Goal: Check status: Check status

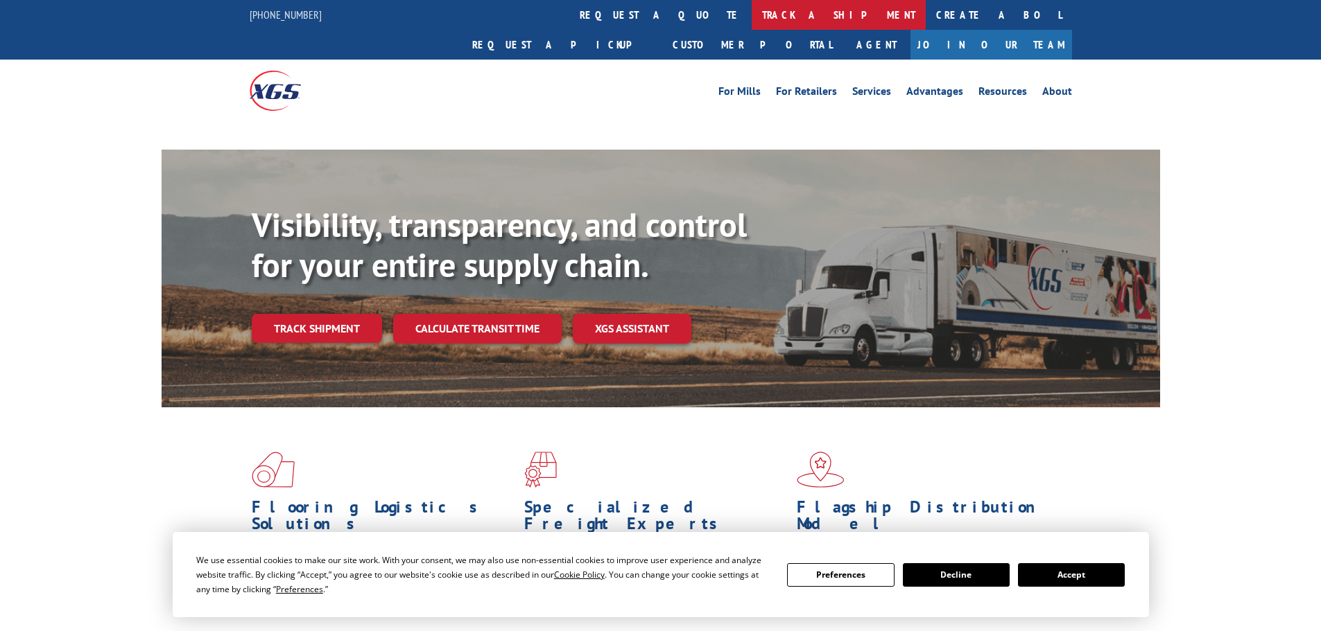
click at [751, 15] on link "track a shipment" at bounding box center [838, 15] width 174 height 30
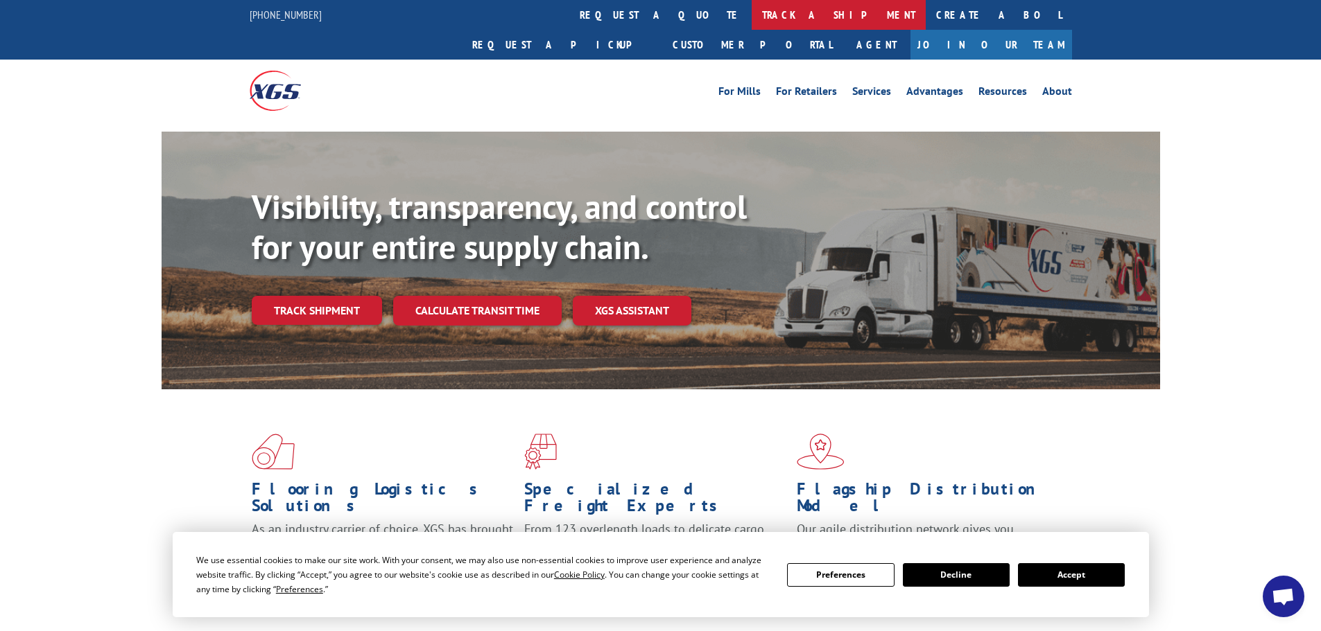
click at [751, 12] on link "track a shipment" at bounding box center [838, 15] width 174 height 30
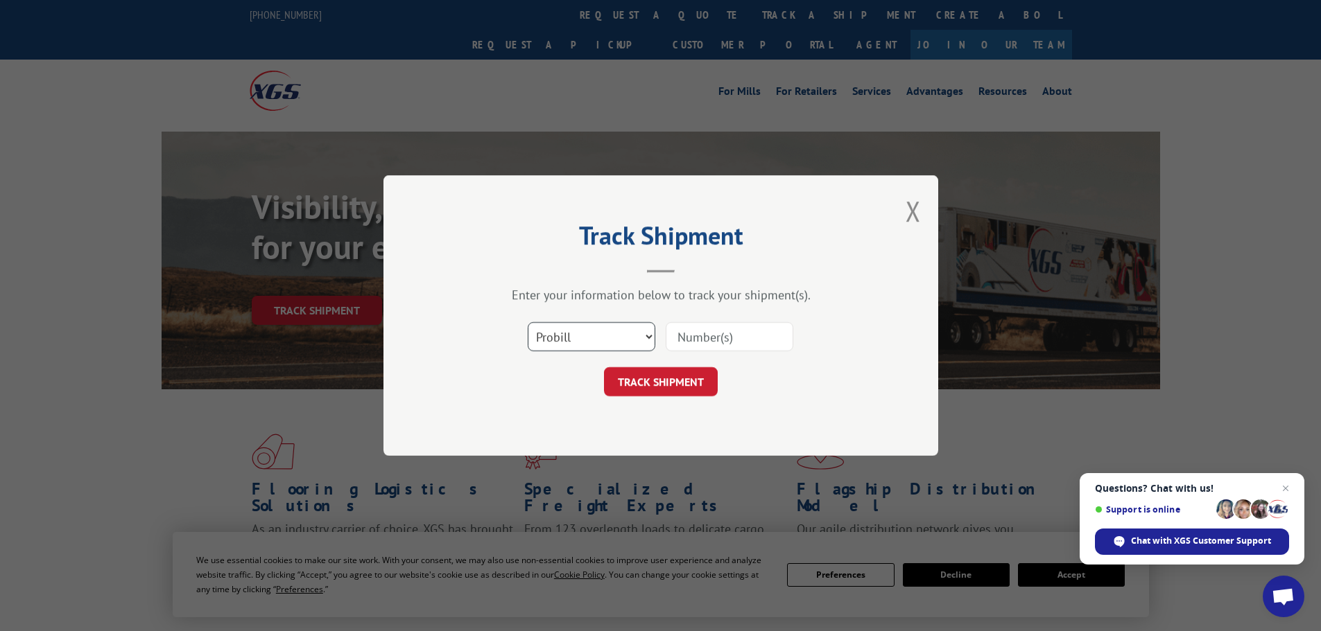
click at [564, 341] on select "Select category... Probill BOL PO" at bounding box center [592, 336] width 128 height 29
select select "po"
click at [528, 322] on select "Select category... Probill BOL PO" at bounding box center [592, 336] width 128 height 29
click at [698, 336] on input at bounding box center [729, 336] width 128 height 29
paste input "71536048"
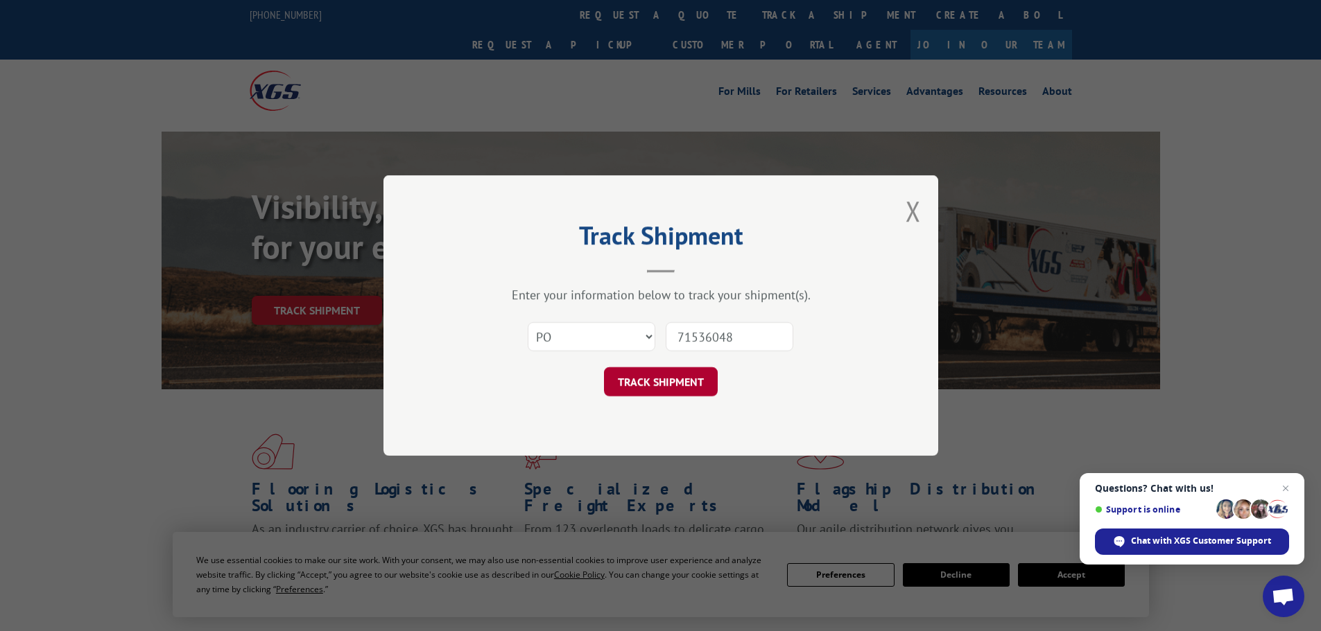
type input "71536048"
click at [656, 382] on button "TRACK SHIPMENT" at bounding box center [661, 381] width 114 height 29
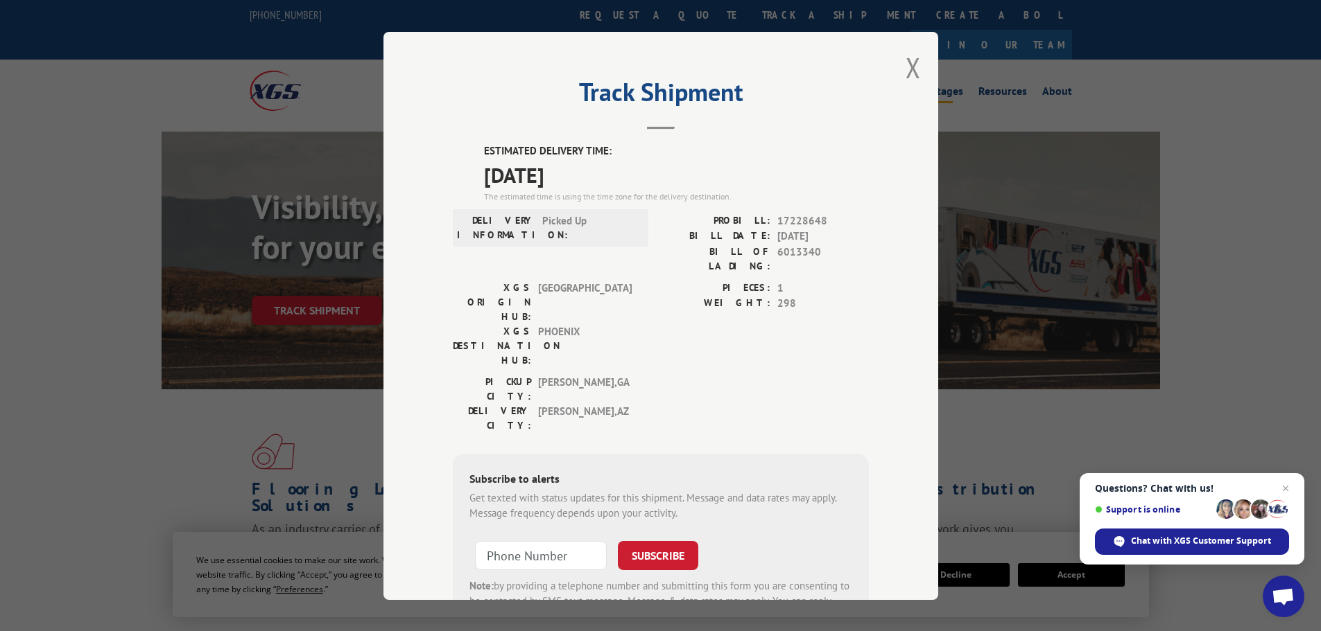
click at [908, 64] on button "Close modal" at bounding box center [912, 67] width 15 height 37
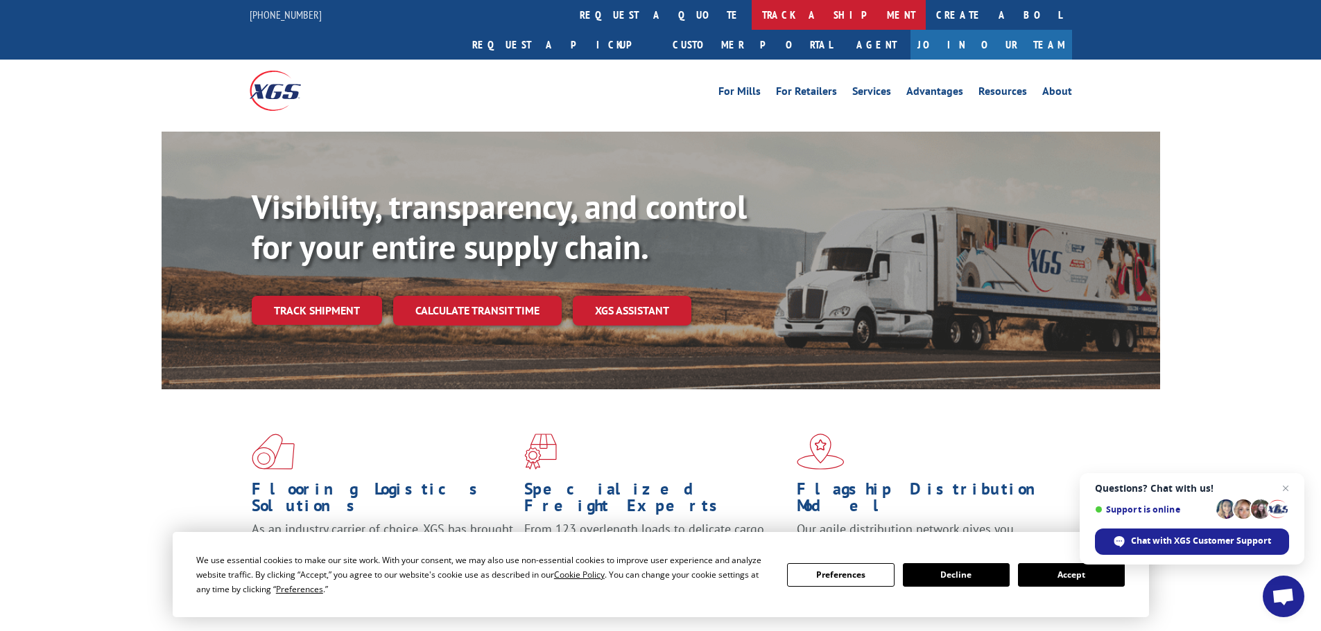
click at [751, 20] on link "track a shipment" at bounding box center [838, 15] width 174 height 30
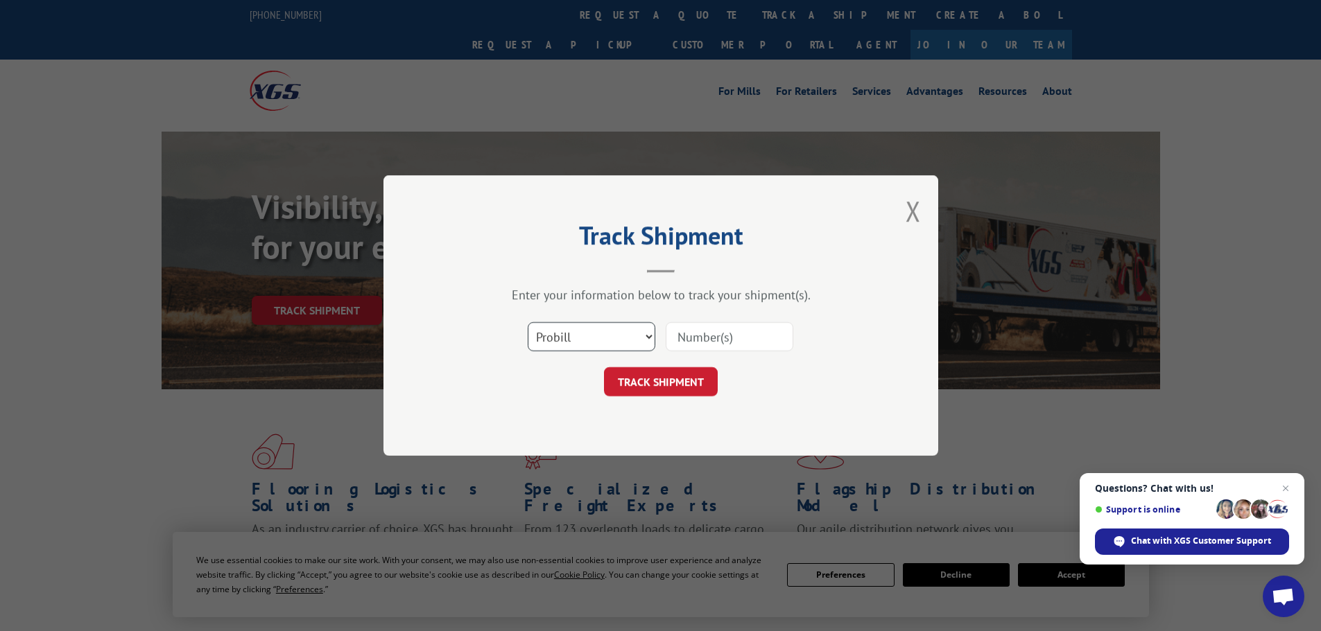
click at [616, 330] on select "Select category... Probill BOL PO" at bounding box center [592, 336] width 128 height 29
select select "po"
click at [528, 322] on select "Select category... Probill BOL PO" at bounding box center [592, 336] width 128 height 29
click at [700, 335] on input at bounding box center [729, 336] width 128 height 29
paste input "71535919"
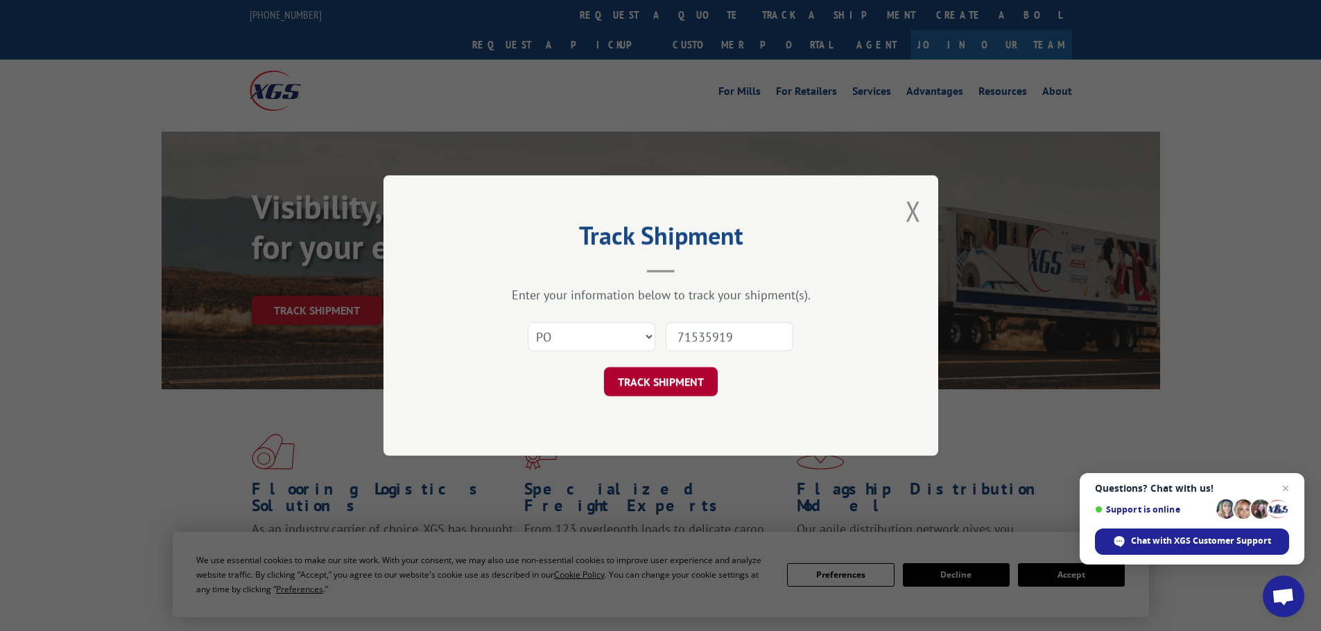
type input "71535919"
click at [632, 378] on button "TRACK SHIPMENT" at bounding box center [661, 381] width 114 height 29
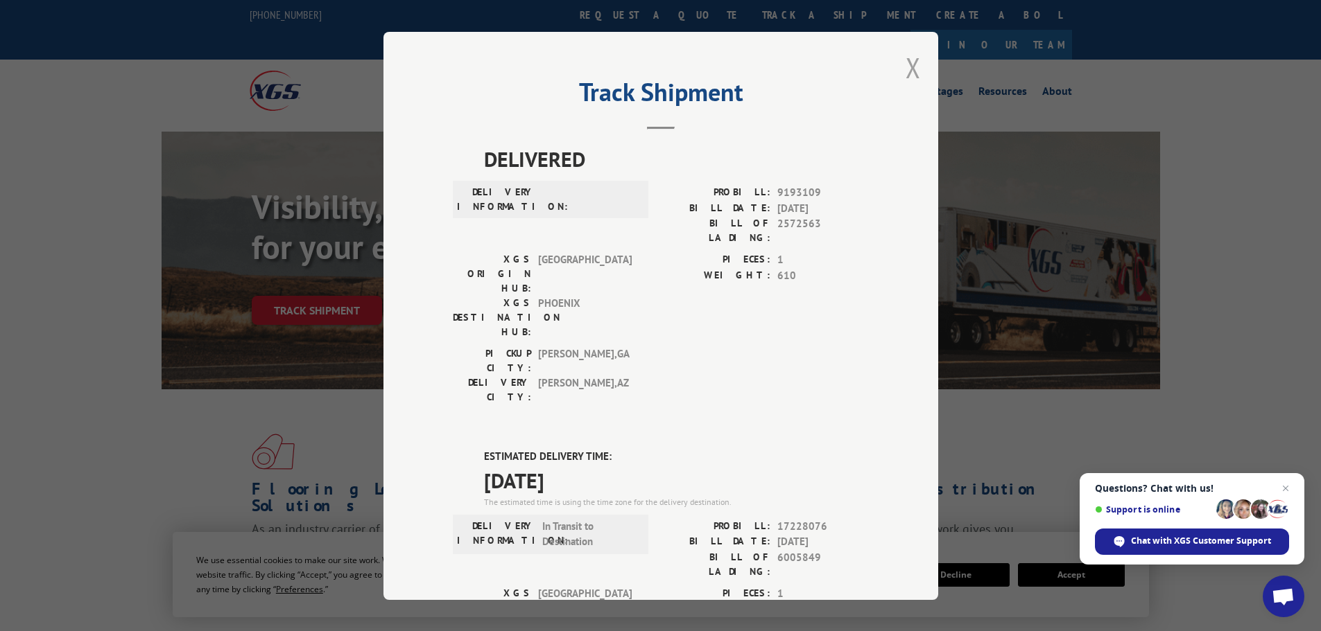
click at [910, 69] on button "Close modal" at bounding box center [912, 67] width 15 height 37
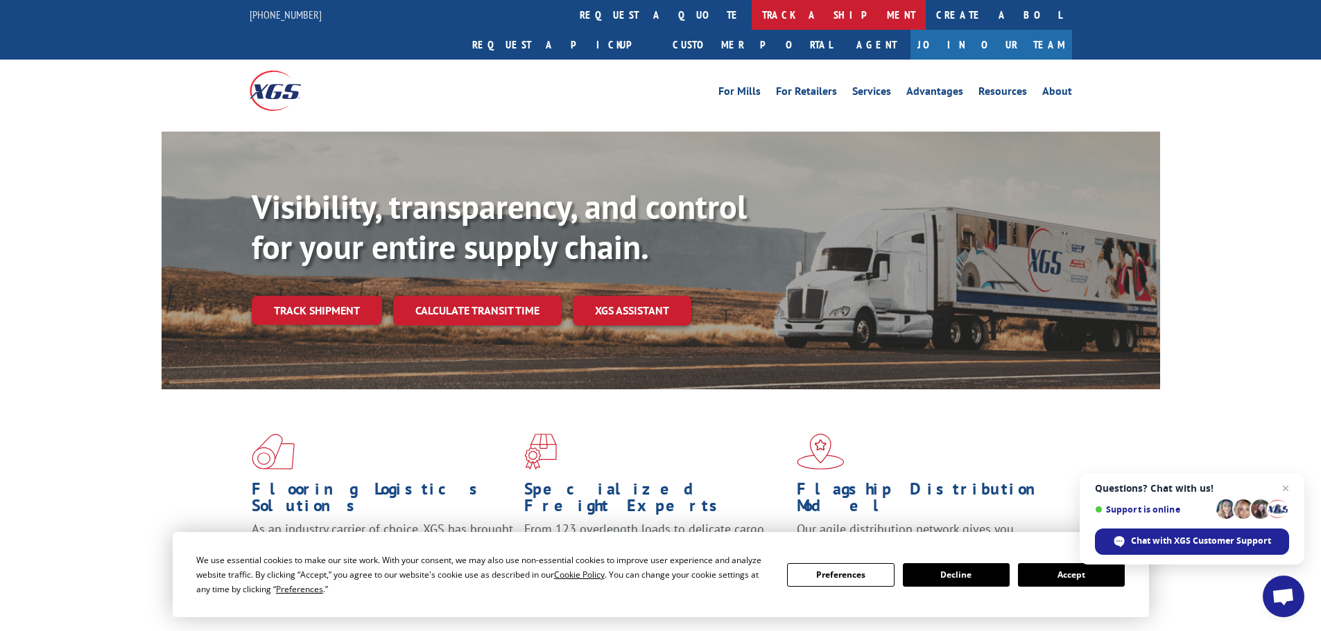
click at [751, 6] on link "track a shipment" at bounding box center [838, 15] width 174 height 30
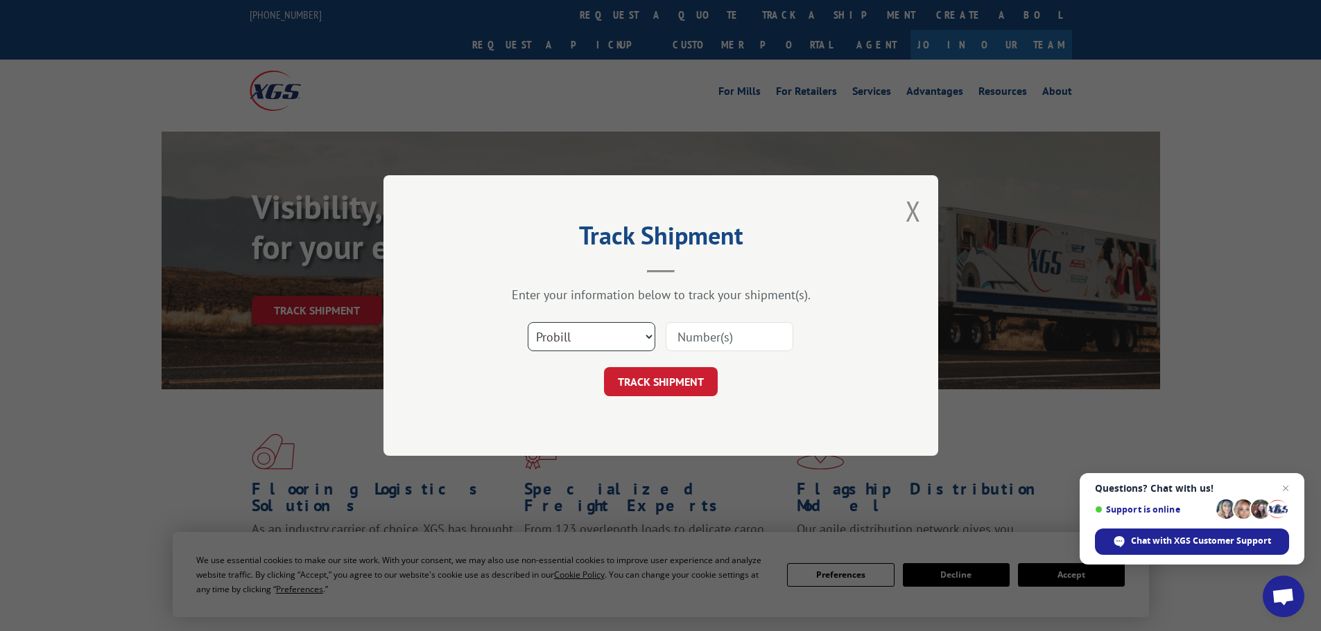
click at [627, 330] on select "Select category... Probill BOL PO" at bounding box center [592, 336] width 128 height 29
select select "po"
click at [528, 322] on select "Select category... Probill BOL PO" at bounding box center [592, 336] width 128 height 29
click at [729, 345] on input at bounding box center [729, 336] width 128 height 29
paste input "71536015"
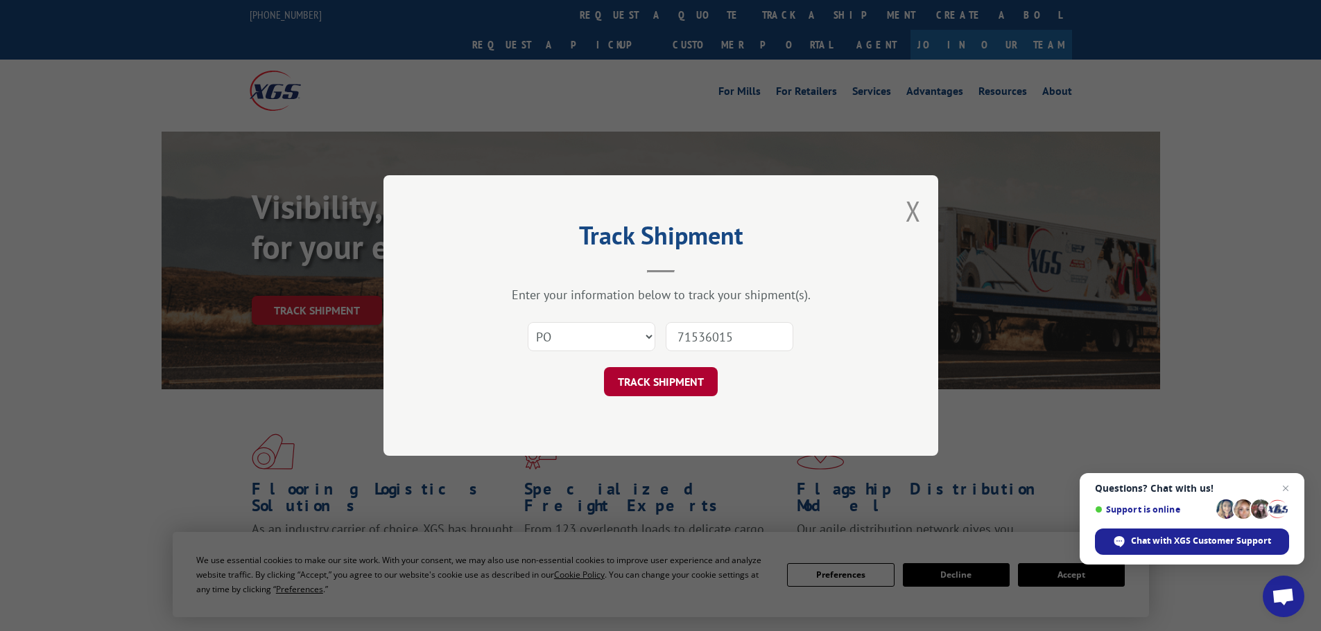
type input "71536015"
click at [650, 376] on button "TRACK SHIPMENT" at bounding box center [661, 381] width 114 height 29
